Goal: Navigation & Orientation: Find specific page/section

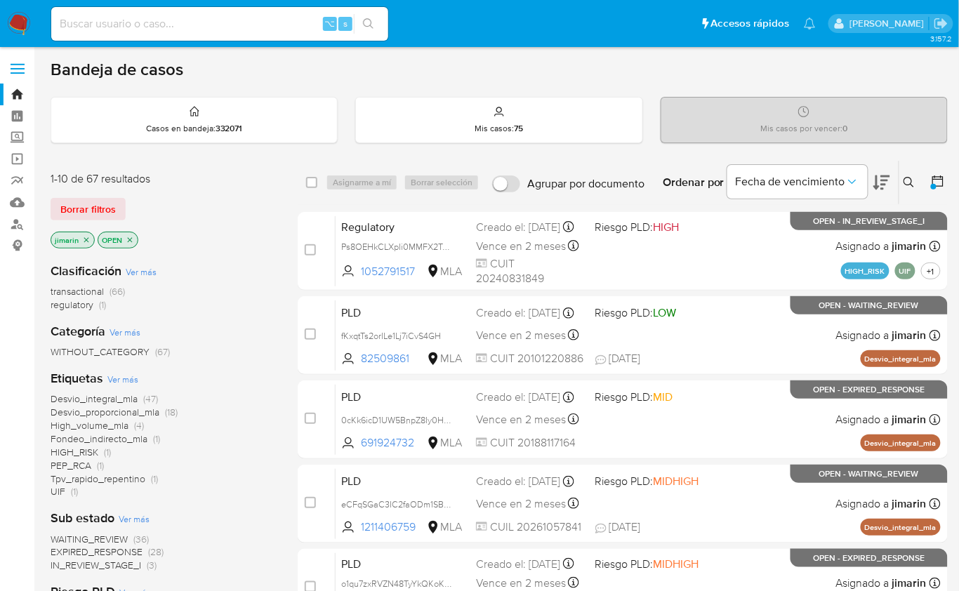
click at [496, 63] on div "Bandeja de casos" at bounding box center [500, 69] width 898 height 21
click at [25, 25] on img at bounding box center [19, 24] width 24 height 24
